Goal: Check status

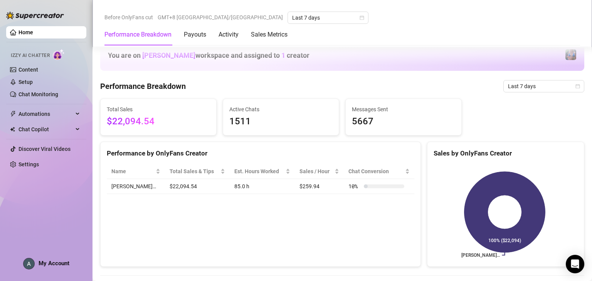
scroll to position [308, 0]
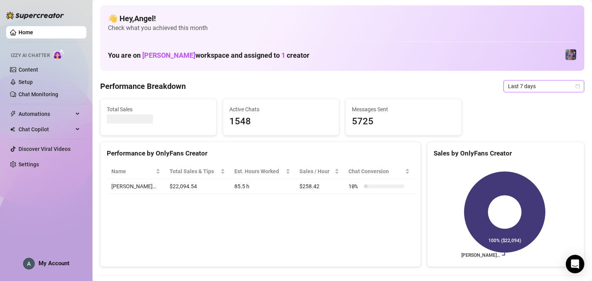
click at [525, 89] on span "Last 7 days" at bounding box center [544, 87] width 72 height 12
click at [543, 89] on span "Last 7 days" at bounding box center [544, 87] width 72 height 12
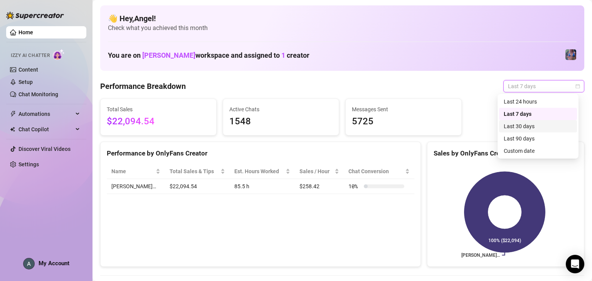
click at [531, 128] on div "Last 30 days" at bounding box center [538, 126] width 69 height 8
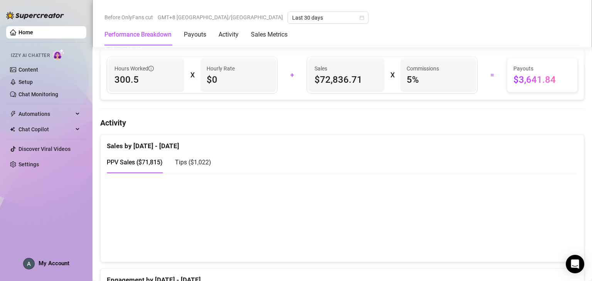
scroll to position [193, 0]
